Goal: Task Accomplishment & Management: Use online tool/utility

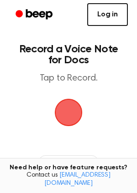
click at [105, 14] on link "Log in" at bounding box center [107, 14] width 41 height 23
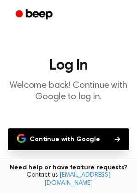
click at [76, 140] on button "Continue with Google" at bounding box center [68, 139] width 121 height 22
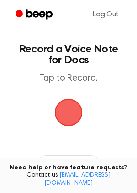
click at [67, 113] on span "button" at bounding box center [68, 112] width 51 height 51
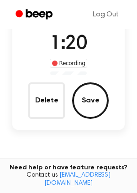
scroll to position [72, 0]
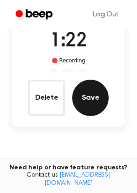
click at [90, 98] on button "Save" at bounding box center [90, 98] width 36 height 36
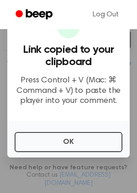
scroll to position [143, 0]
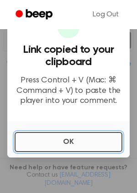
click at [58, 139] on button "OK" at bounding box center [69, 142] width 108 height 20
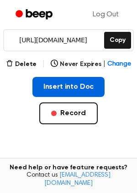
click at [80, 85] on button "Insert into Doc" at bounding box center [68, 87] width 72 height 20
